Goal: Transaction & Acquisition: Obtain resource

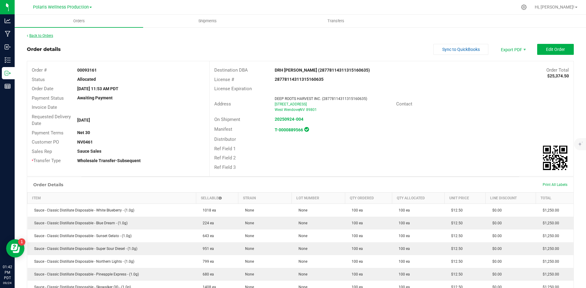
click at [45, 35] on link "Back to Orders" at bounding box center [40, 36] width 26 height 4
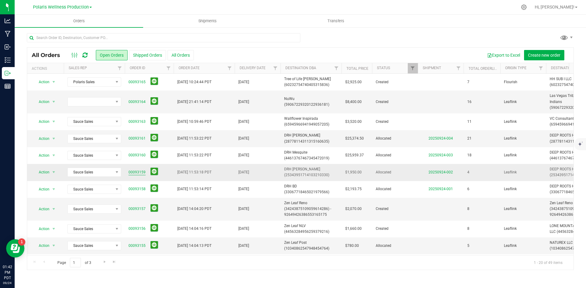
click at [141, 171] on link "00093159" at bounding box center [136, 173] width 17 height 6
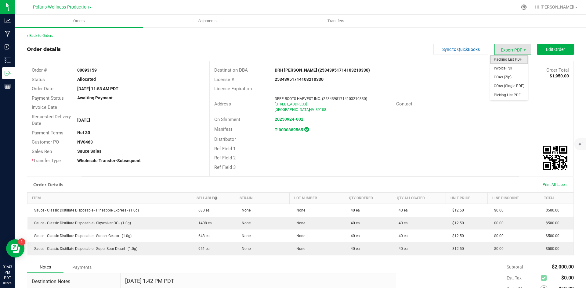
click at [511, 58] on span "Packing List PDF" at bounding box center [509, 59] width 38 height 9
click at [30, 34] on link "Back to Orders" at bounding box center [40, 36] width 26 height 4
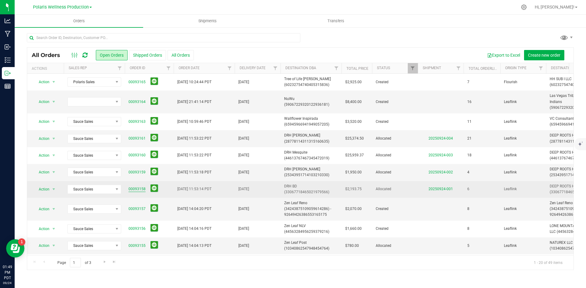
click at [136, 189] on link "00093158" at bounding box center [136, 189] width 17 height 6
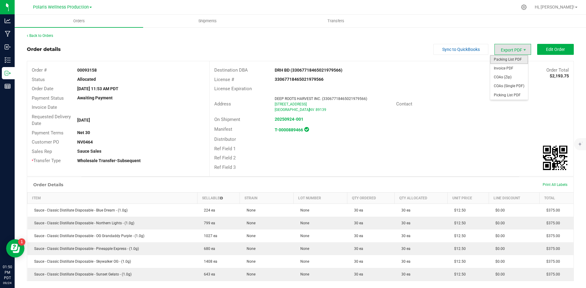
click at [512, 57] on span "Packing List PDF" at bounding box center [509, 59] width 38 height 9
